Goal: Task Accomplishment & Management: Use online tool/utility

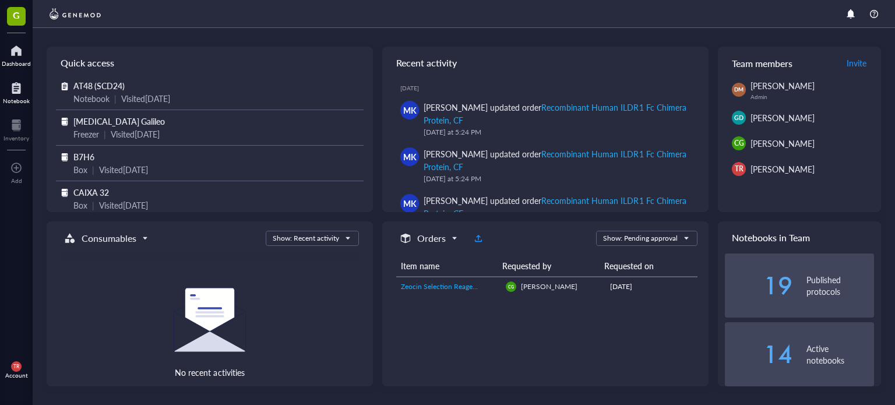
click at [14, 91] on div at bounding box center [16, 88] width 27 height 19
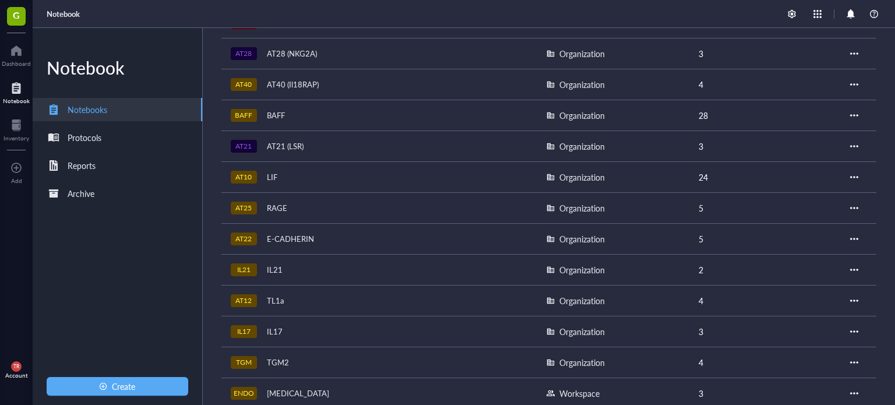
scroll to position [544, 0]
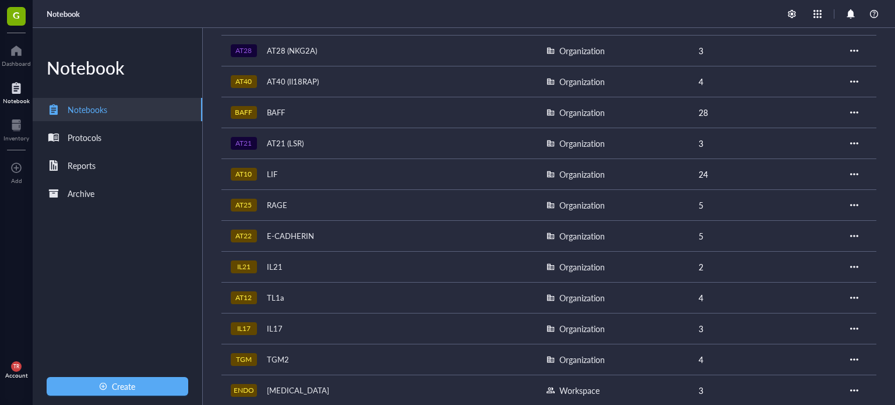
click at [278, 290] on div "TL1a" at bounding box center [275, 298] width 27 height 16
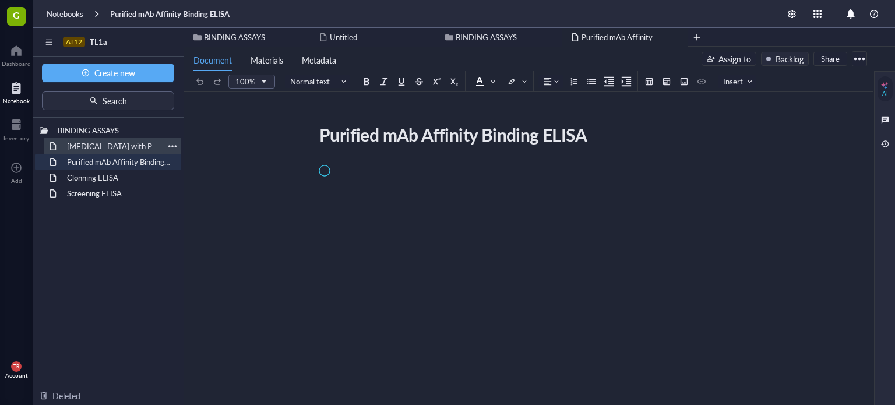
click at [121, 144] on div "[MEDICAL_DATA] with Permeabilization (eBioscience KIT #88-8824-00)" at bounding box center [113, 146] width 102 height 16
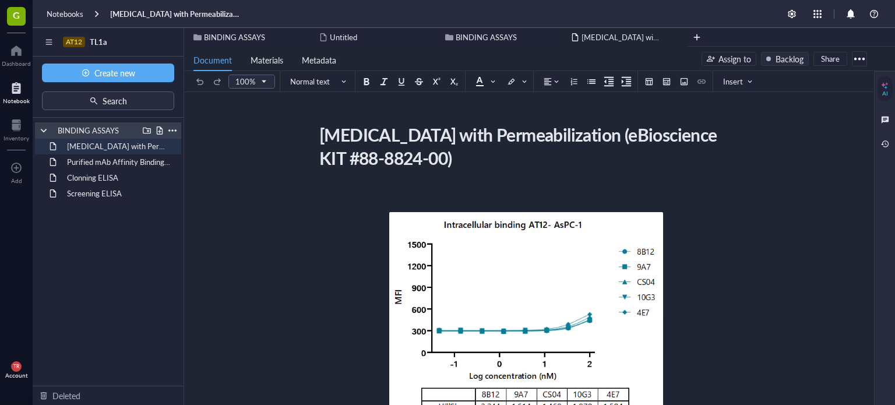
click at [159, 132] on div at bounding box center [160, 130] width 8 height 8
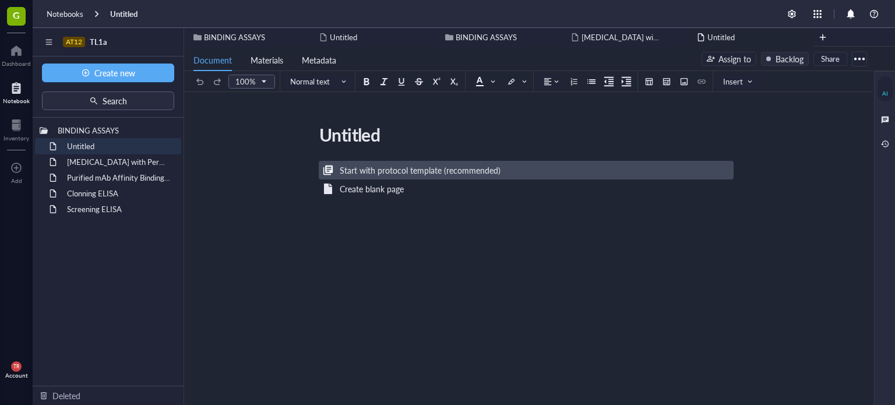
click at [423, 164] on div "Start with protocol template (recommended)" at bounding box center [420, 170] width 161 height 13
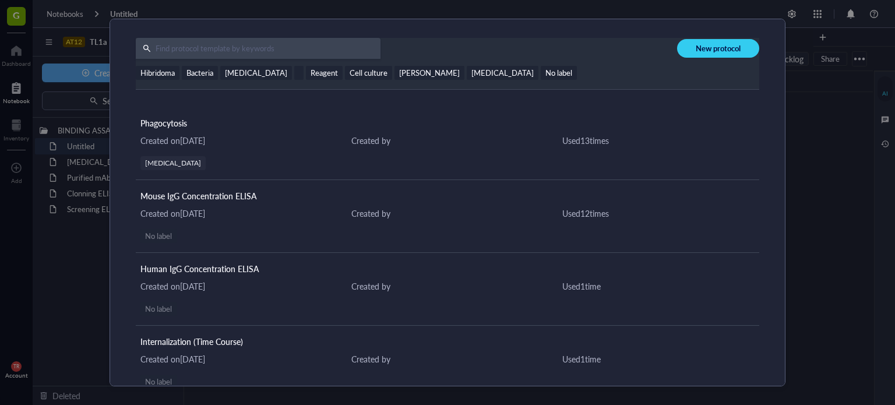
click at [179, 44] on input "text" at bounding box center [266, 48] width 230 height 21
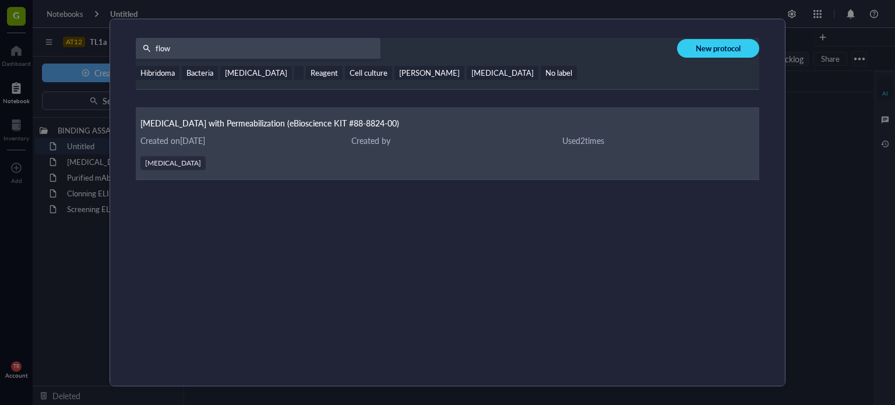
type input "flow"
click at [281, 128] on span "[MEDICAL_DATA] with Permeabilization (eBioscience KIT #88-8824-00)" at bounding box center [269, 123] width 259 height 12
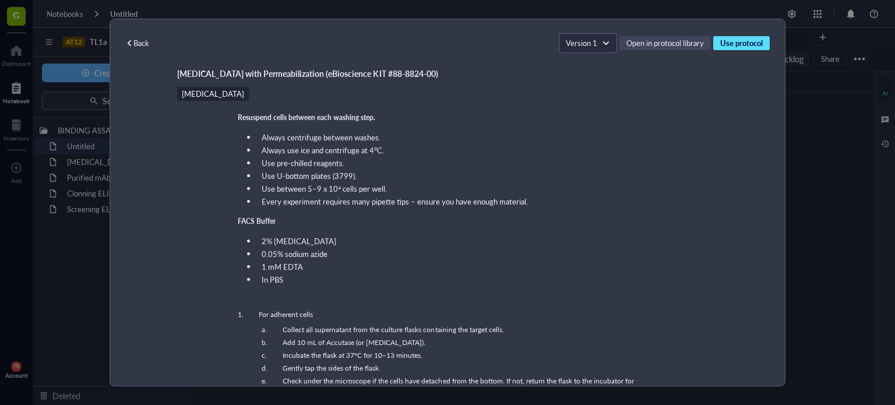
click at [743, 39] on span "Use protocol" at bounding box center [741, 43] width 43 height 10
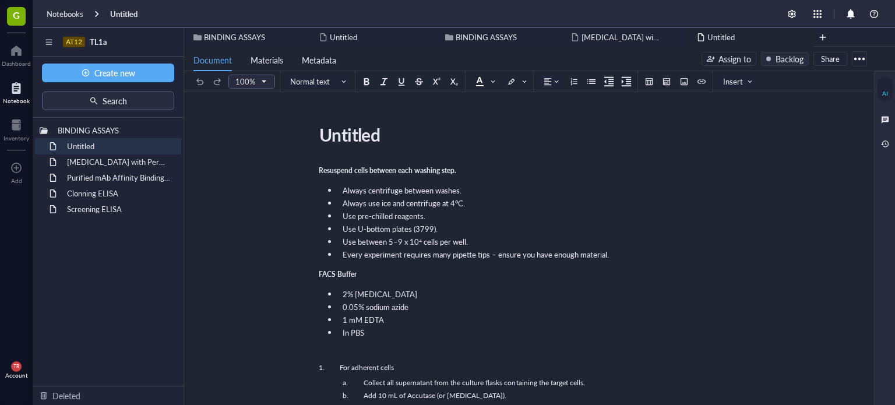
click at [744, 45] on div "Untitled" at bounding box center [750, 37] width 126 height 19
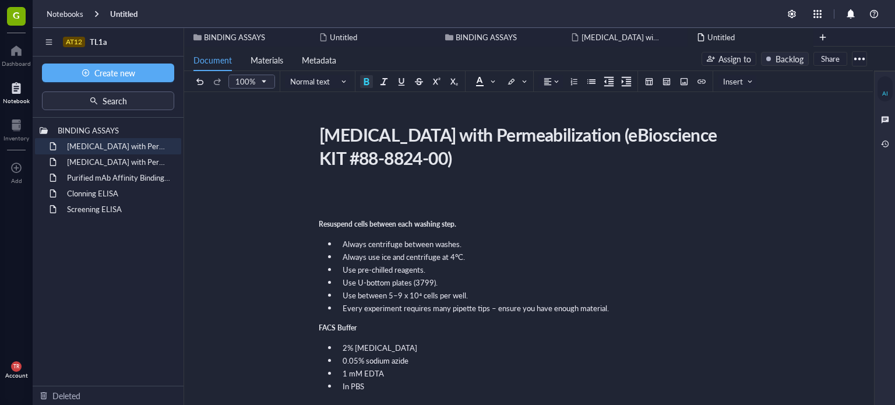
click at [320, 211] on div "﻿" at bounding box center [526, 209] width 415 height 10
click at [320, 189] on div "﻿ Type ‘/’ for commands" at bounding box center [526, 194] width 415 height 10
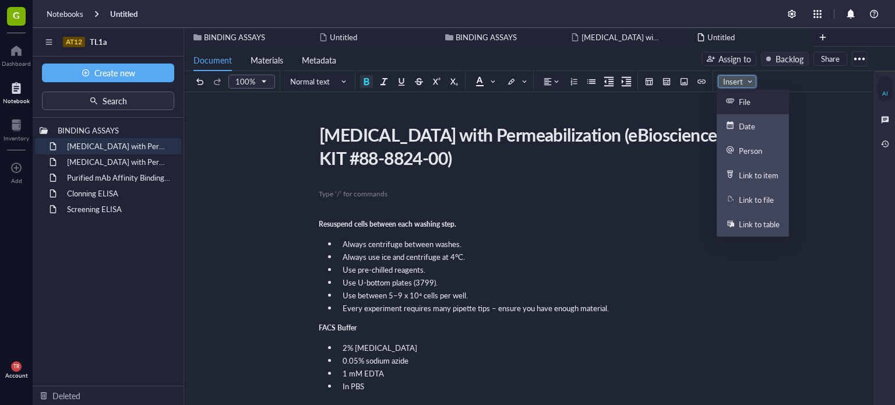
click at [741, 88] on input "search" at bounding box center [734, 81] width 22 height 17
click at [737, 104] on div "File" at bounding box center [738, 102] width 24 height 10
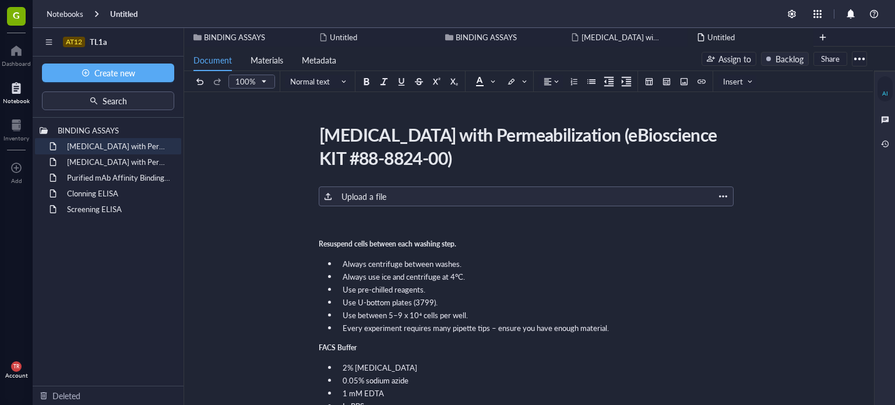
click at [353, 199] on div "Upload a file" at bounding box center [363, 196] width 45 height 13
click at [349, 200] on div "Upload a file" at bounding box center [363, 196] width 45 height 13
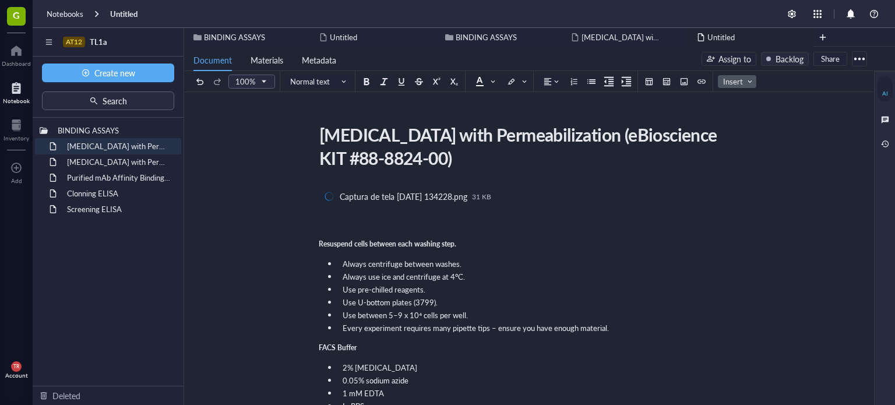
click at [731, 83] on span "Insert" at bounding box center [738, 81] width 30 height 10
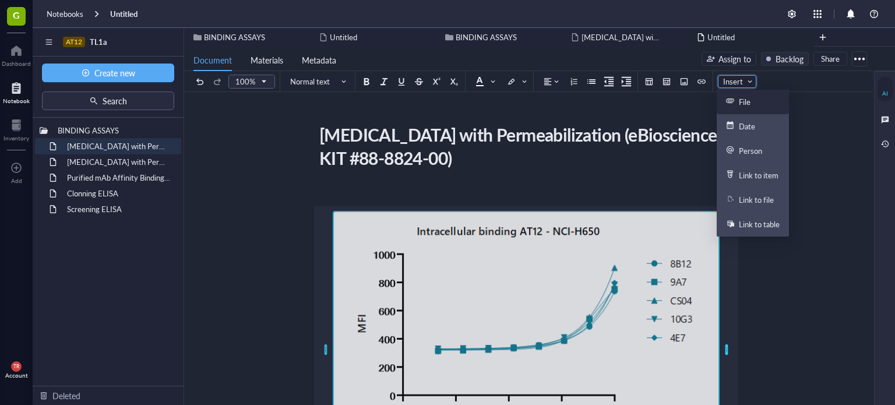
click at [730, 103] on icon at bounding box center [730, 100] width 8 height 5
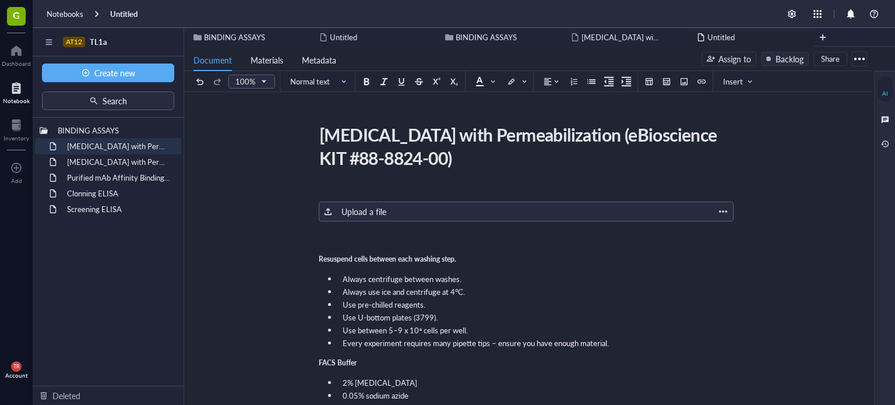
click at [351, 211] on div "Upload a file" at bounding box center [363, 211] width 45 height 13
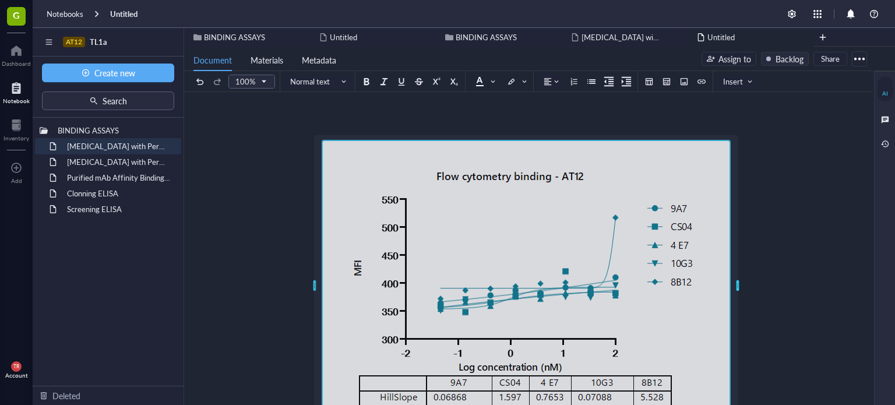
scroll to position [77, 0]
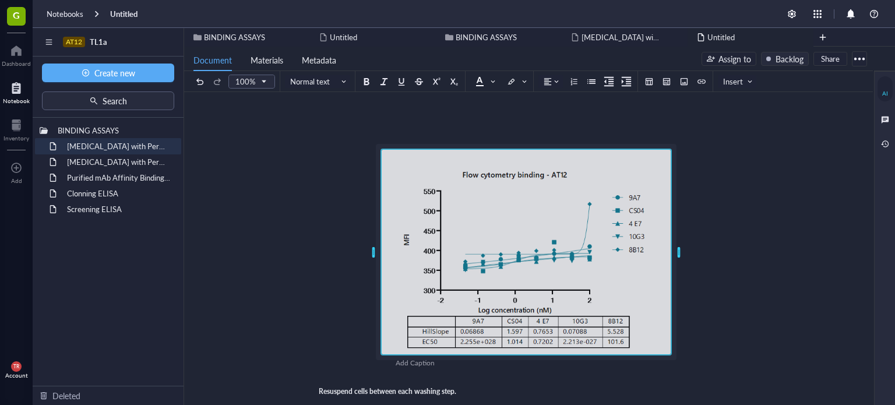
drag, startPoint x: 739, startPoint y: 290, endPoint x: 606, endPoint y: 241, distance: 142.1
click at [606, 241] on div at bounding box center [525, 252] width 291 height 207
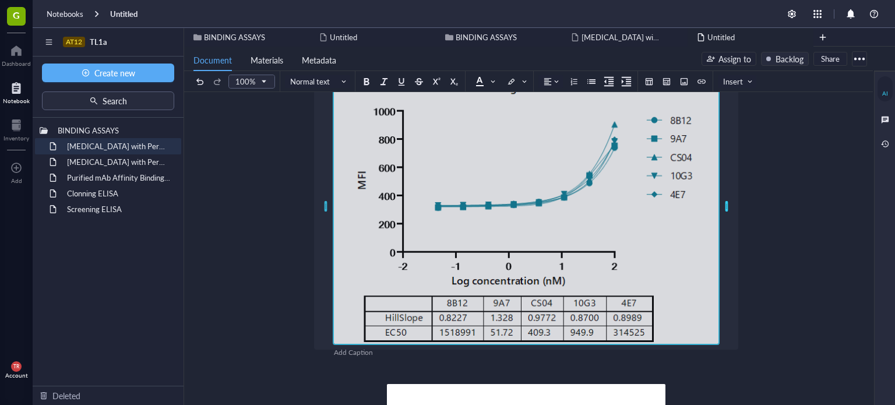
scroll to position [155, 0]
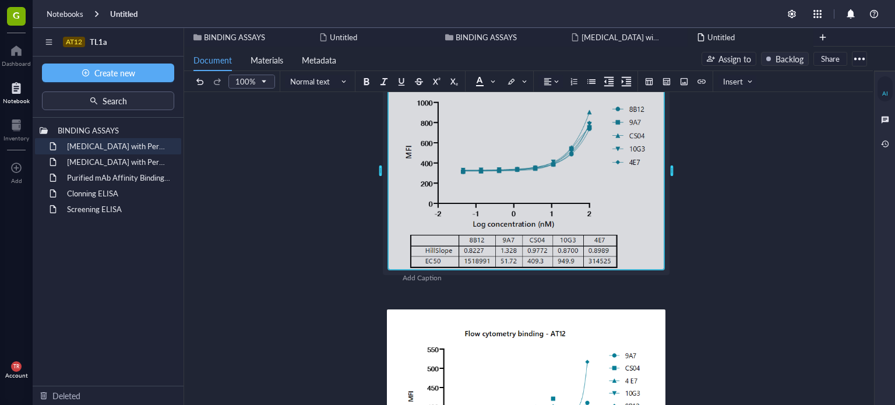
drag, startPoint x: 725, startPoint y: 211, endPoint x: 588, endPoint y: 195, distance: 137.8
click at [588, 195] on div at bounding box center [526, 170] width 278 height 199
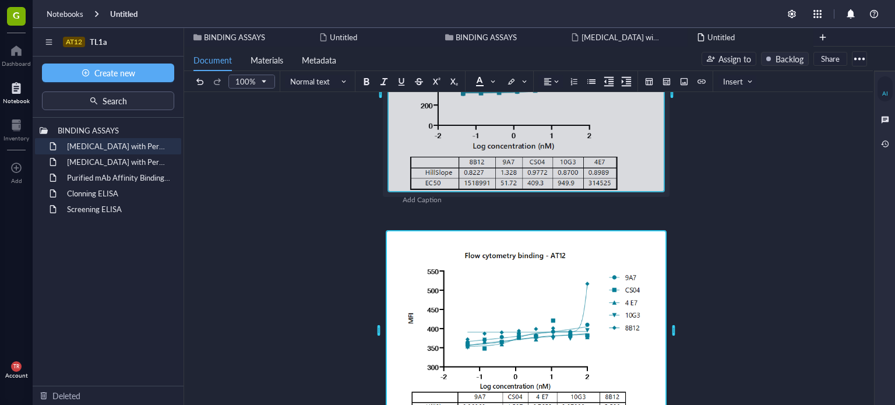
scroll to position [466, 0]
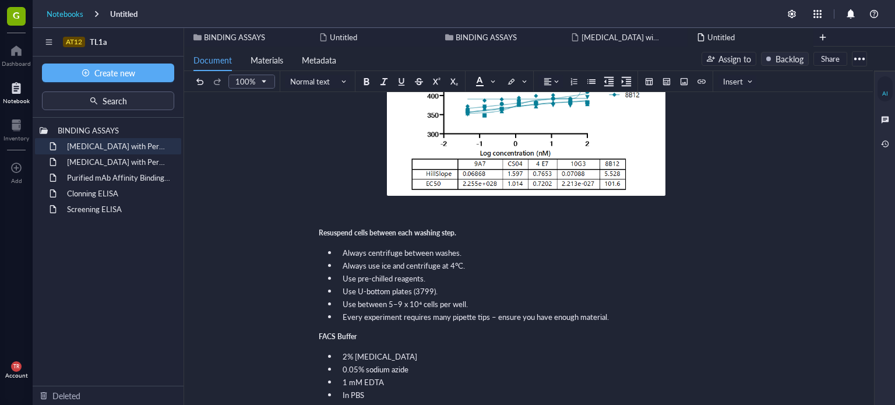
click at [75, 9] on div "Notebooks" at bounding box center [65, 14] width 37 height 10
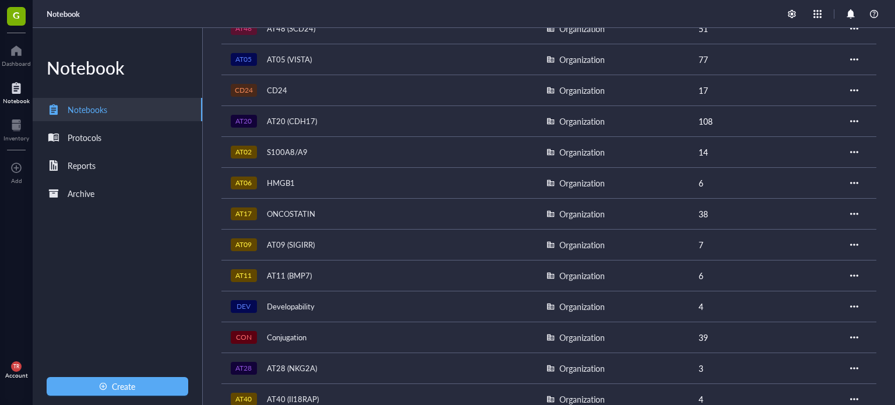
scroll to position [176, 0]
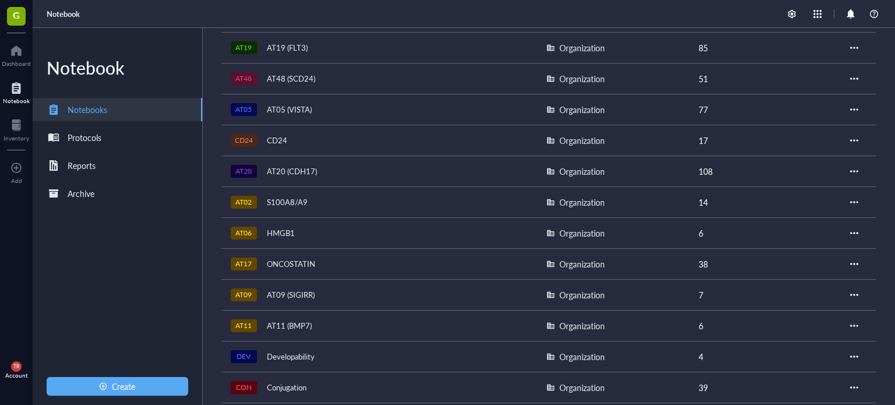
click at [285, 196] on div "S100A8/A9" at bounding box center [287, 202] width 51 height 16
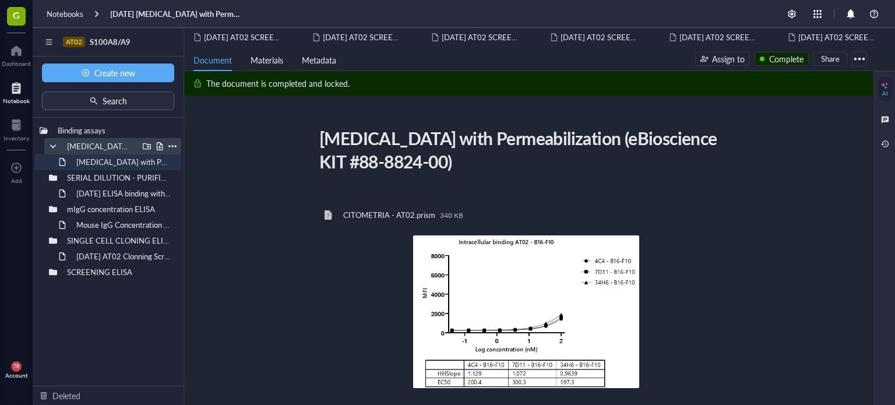
click at [86, 143] on div "[MEDICAL_DATA] with permeabilization" at bounding box center [100, 146] width 76 height 16
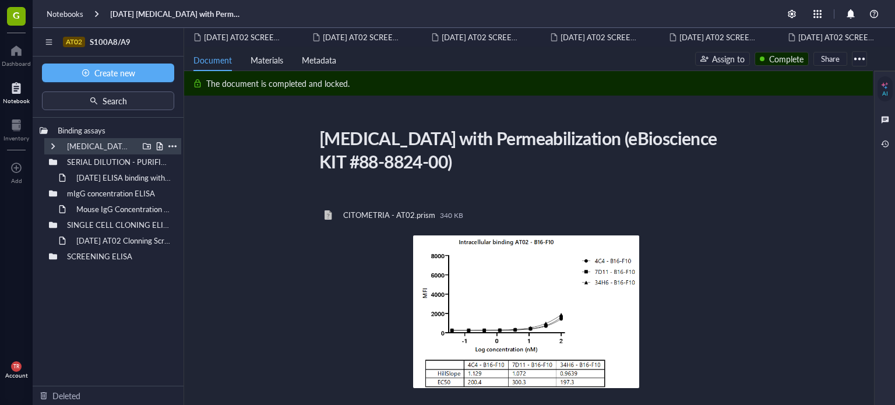
click at [86, 143] on div "[MEDICAL_DATA] with permeabilization" at bounding box center [100, 146] width 76 height 16
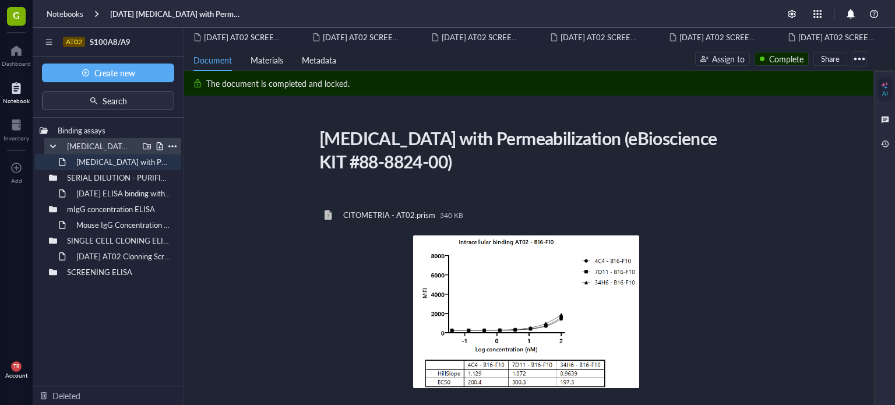
click at [158, 147] on div at bounding box center [160, 146] width 8 height 8
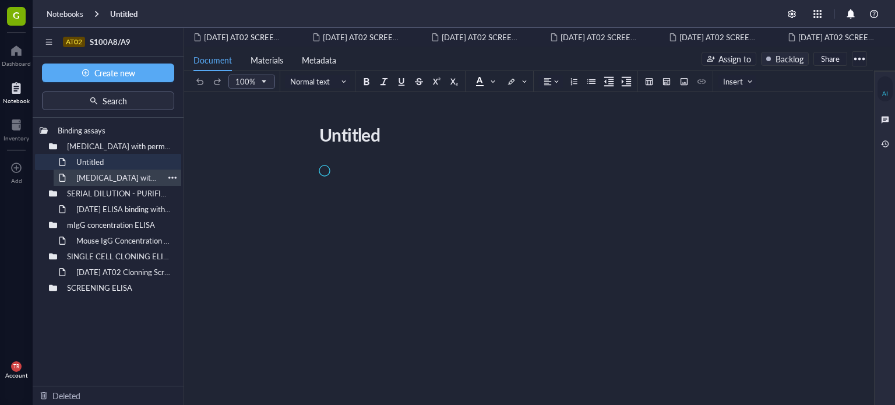
click at [134, 172] on div "[MEDICAL_DATA] with Permeabilization (eBioscience KIT #88-8824-00)" at bounding box center [117, 178] width 93 height 16
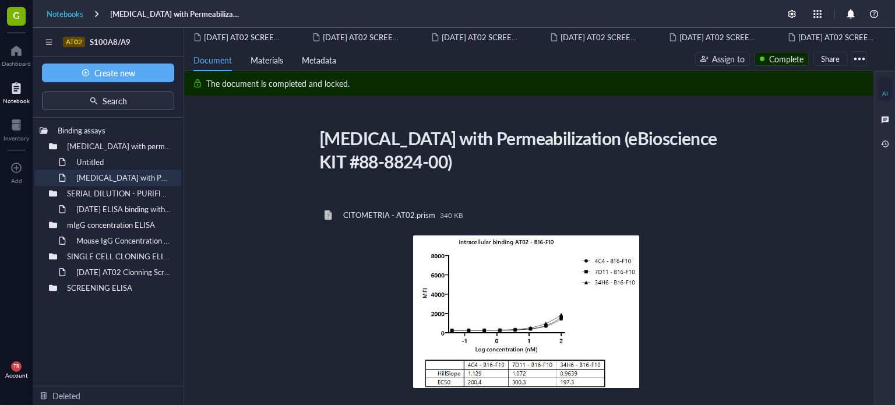
click at [70, 12] on div "Notebooks" at bounding box center [65, 14] width 37 height 10
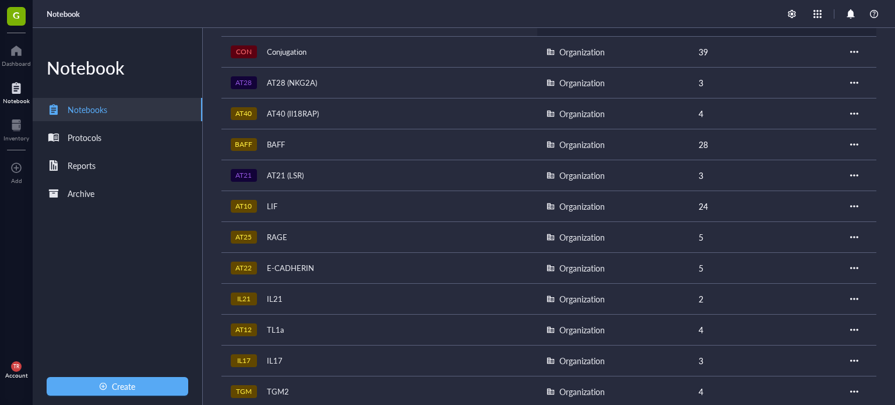
scroll to position [564, 0]
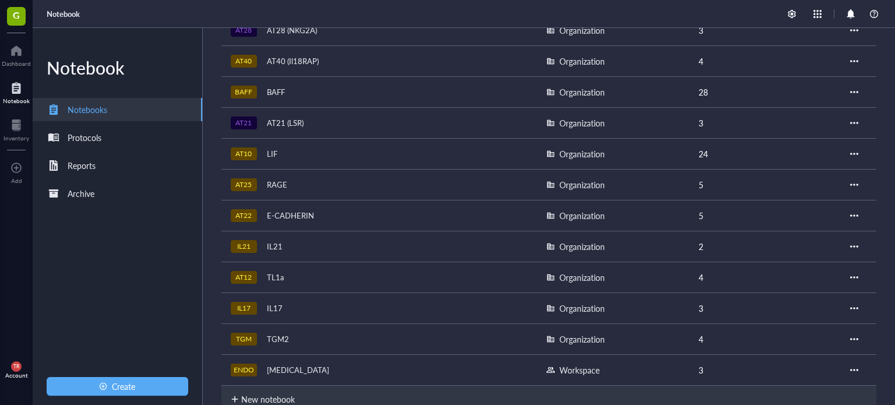
click at [282, 362] on div "[MEDICAL_DATA]" at bounding box center [298, 370] width 73 height 16
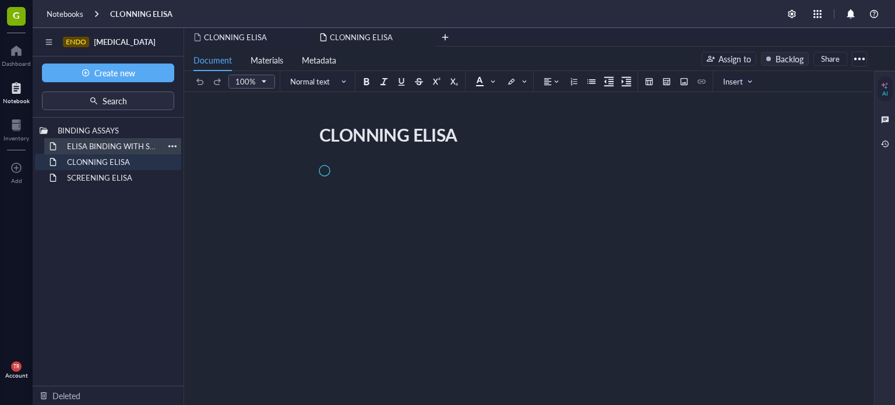
click at [121, 142] on div "ELISA BINDING WITH SERIAL DILUTION" at bounding box center [113, 146] width 102 height 16
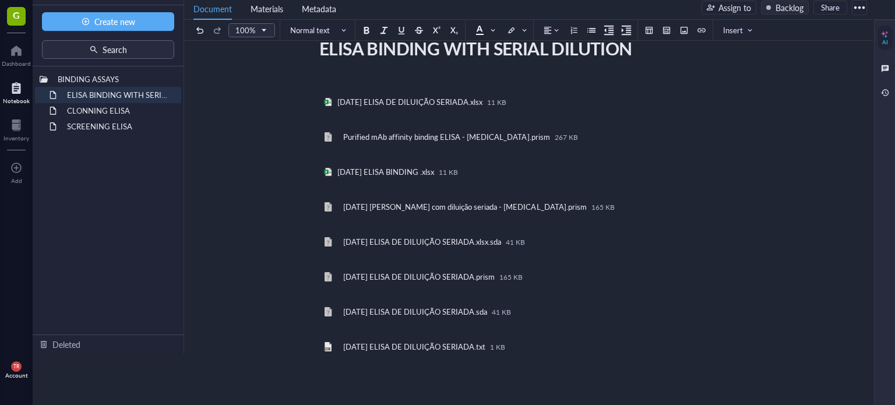
scroll to position [27, 0]
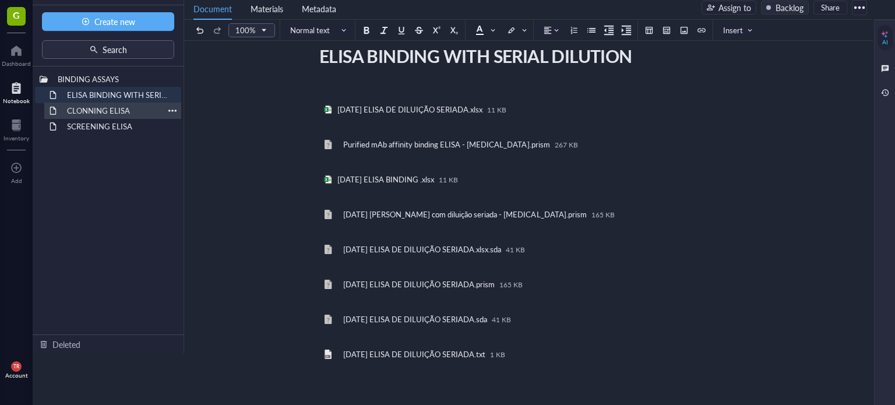
click at [117, 105] on div "CLONNING ELISA" at bounding box center [113, 111] width 102 height 16
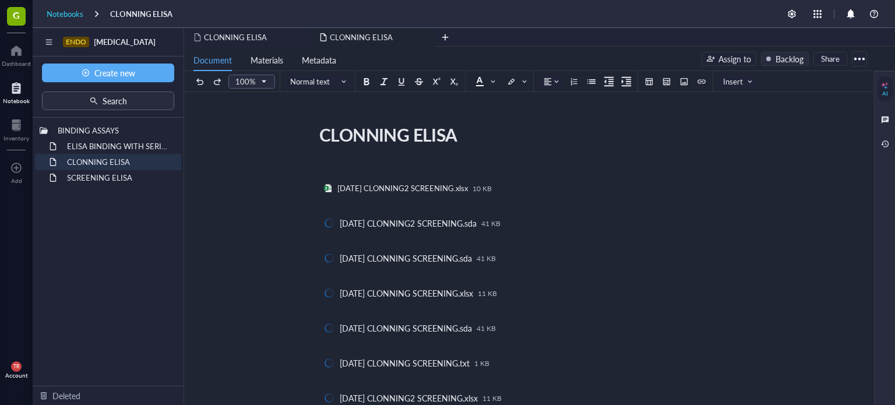
click at [65, 17] on div "Notebooks" at bounding box center [65, 14] width 37 height 10
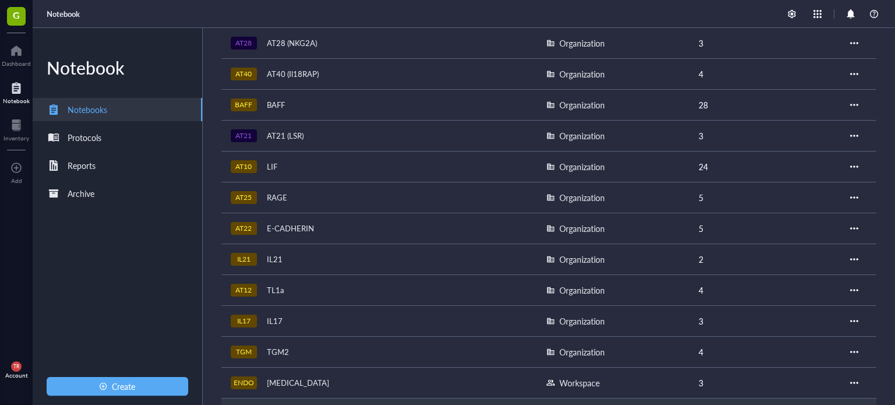
scroll to position [564, 0]
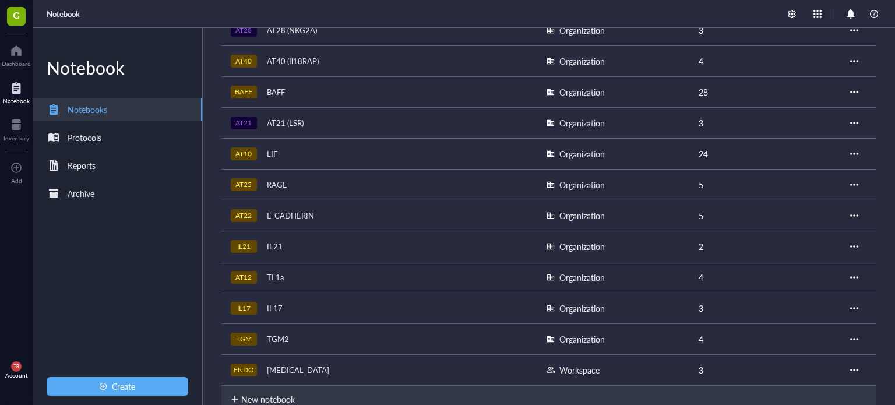
click at [268, 300] on div "IL17" at bounding box center [275, 308] width 26 height 16
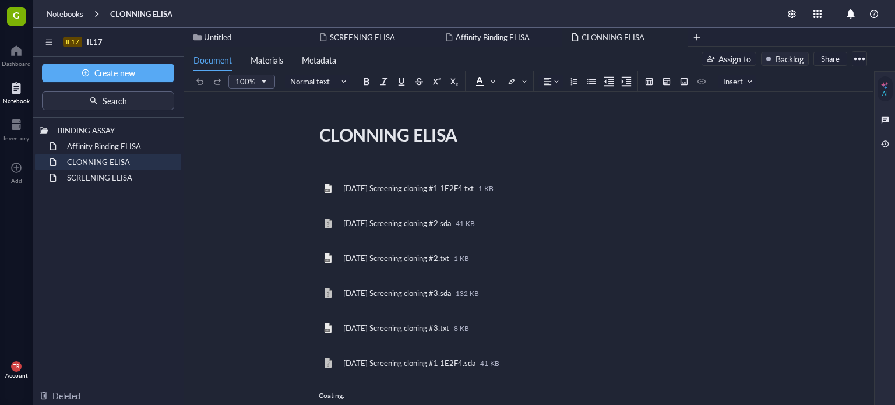
click at [107, 216] on div "BINDING ASSAY Affinity Binding ELISA CLONNING ELISA SCREENING ELISA To pick up …" at bounding box center [108, 252] width 151 height 268
click at [108, 149] on div "Affinity Binding ELISA" at bounding box center [113, 146] width 102 height 16
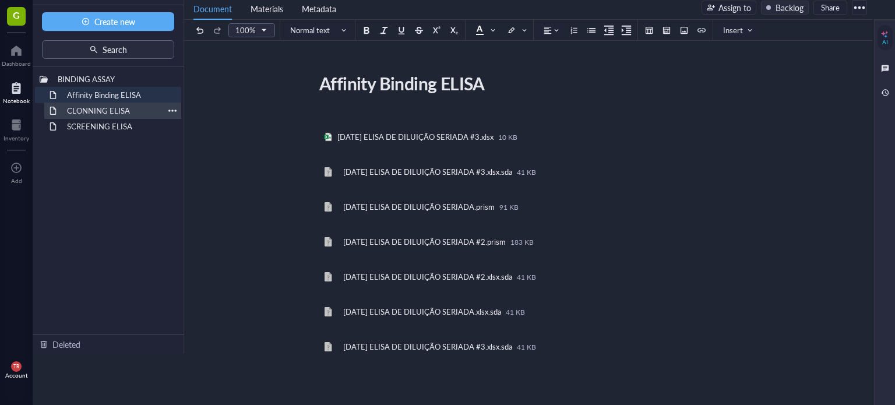
click at [106, 108] on div "CLONNING ELISA" at bounding box center [113, 111] width 102 height 16
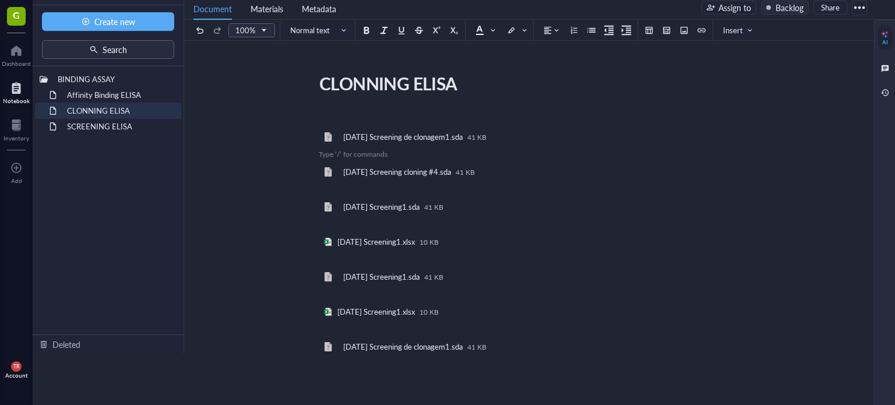
click at [0, 17] on div "G" at bounding box center [16, 16] width 33 height 33
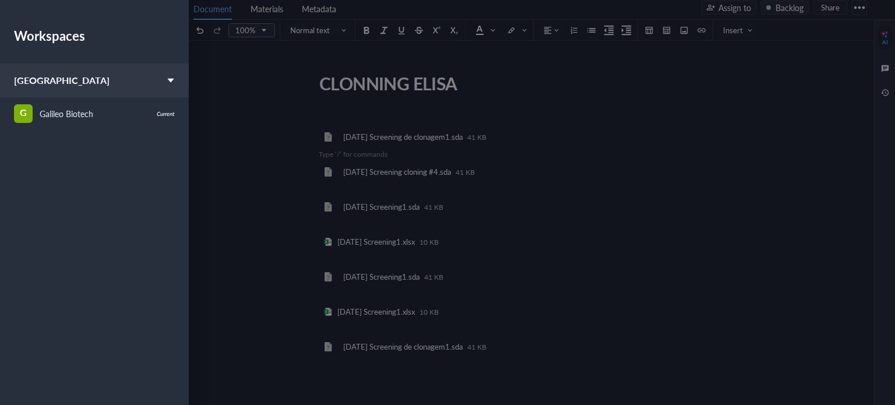
click at [7, 16] on div "Workspaces [GEOGRAPHIC_DATA] G Galileo Biotech Current" at bounding box center [94, 181] width 189 height 363
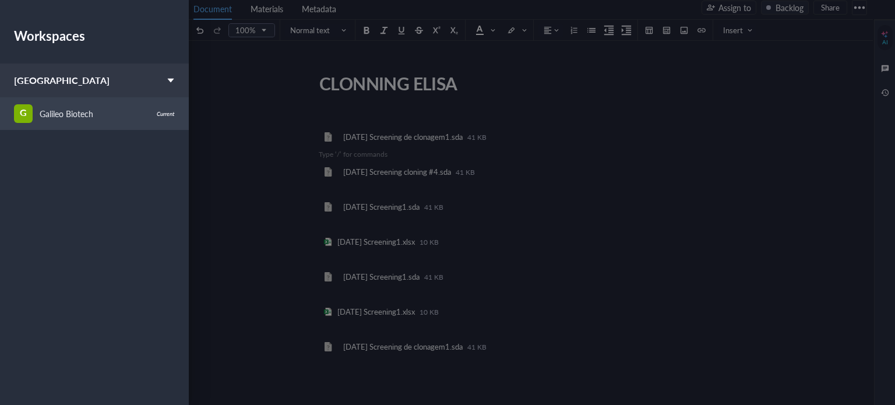
click at [41, 115] on div "Galileo Biotech" at bounding box center [67, 113] width 54 height 13
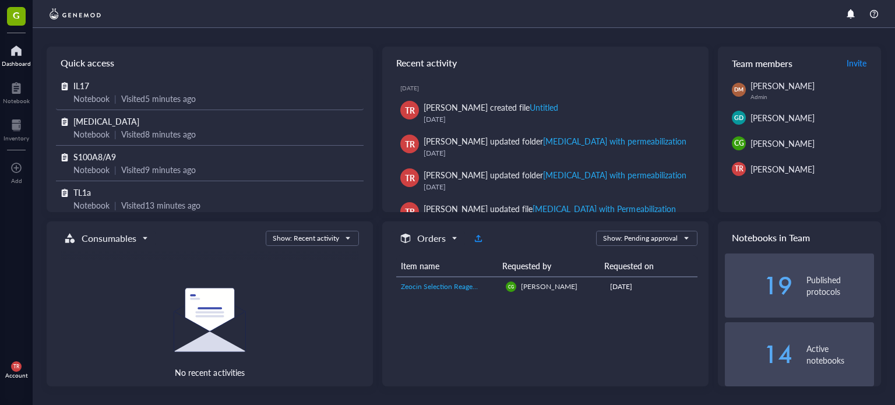
click at [172, 89] on div "IL17" at bounding box center [209, 85] width 273 height 13
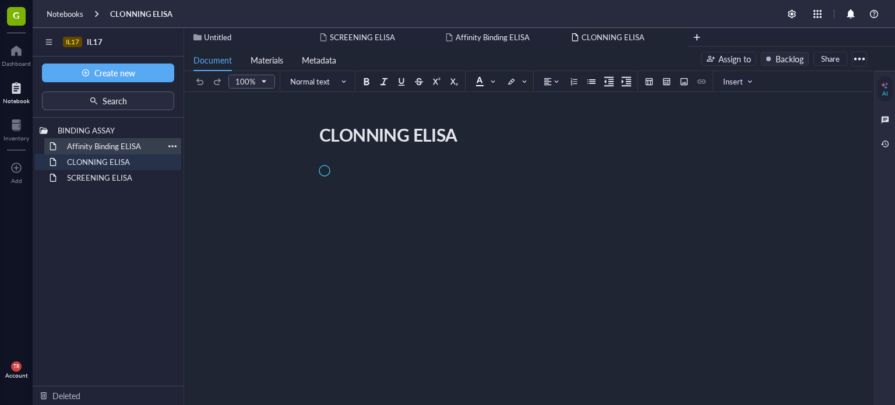
click at [123, 146] on div "Affinity Binding ELISA" at bounding box center [113, 146] width 102 height 16
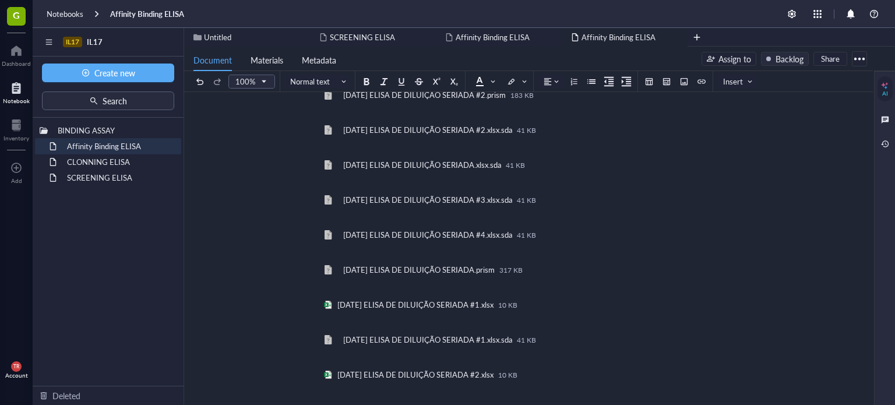
scroll to position [544, 0]
